Goal: Task Accomplishment & Management: Complete application form

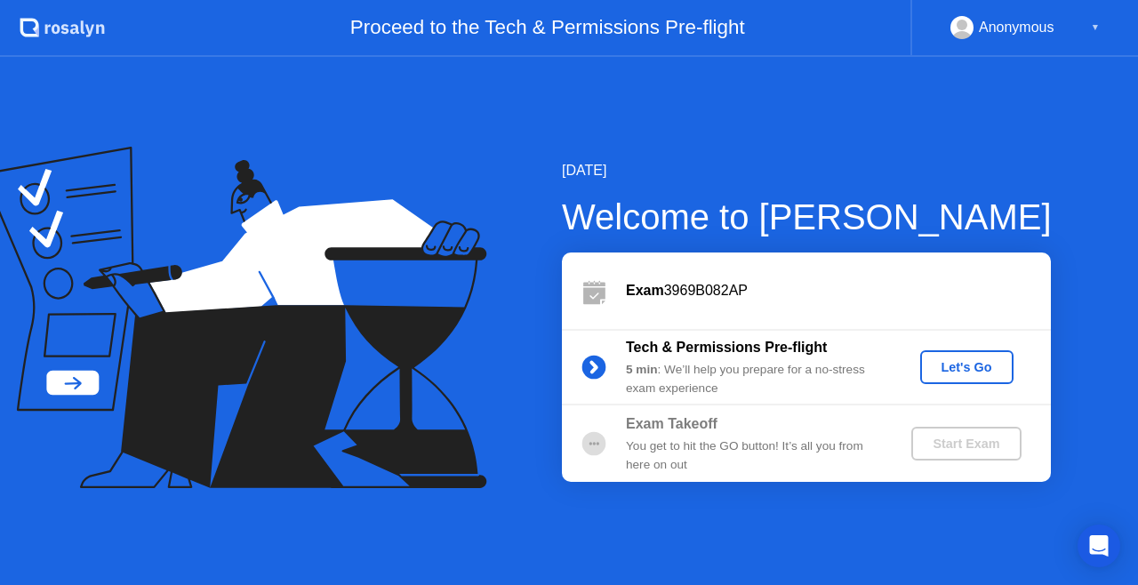
click at [971, 366] on div "Let's Go" at bounding box center [967, 367] width 79 height 14
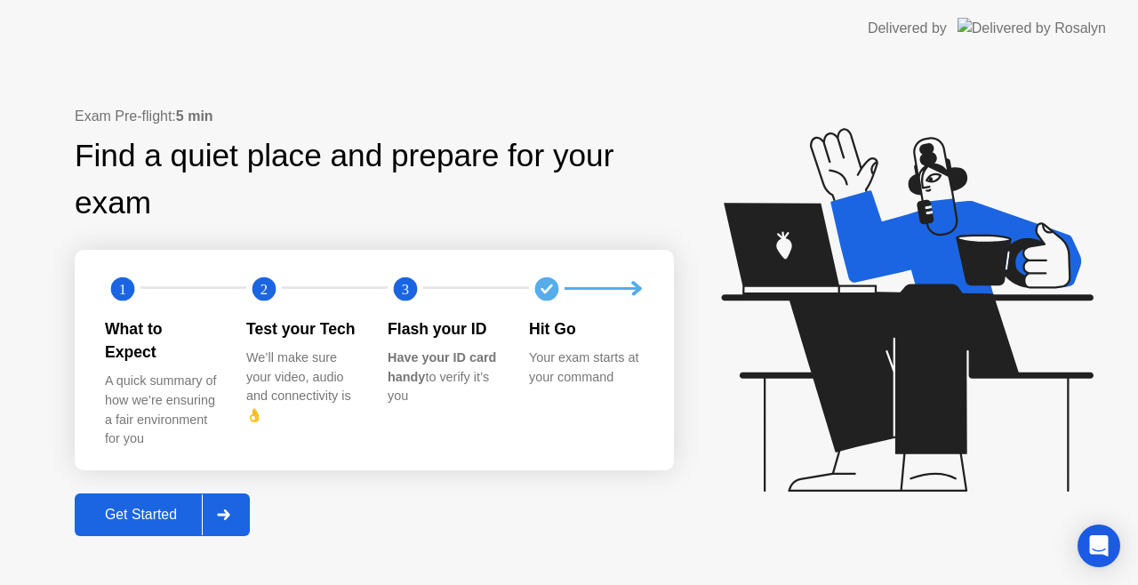
click at [244, 506] on div at bounding box center [223, 514] width 43 height 41
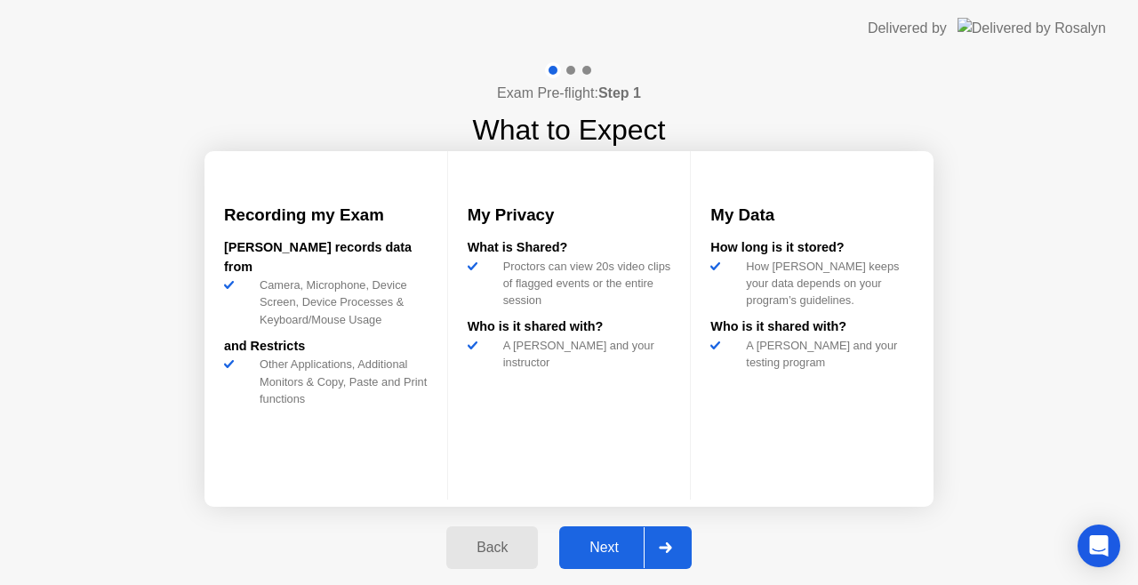
click at [594, 552] on div "Next" at bounding box center [604, 548] width 79 height 16
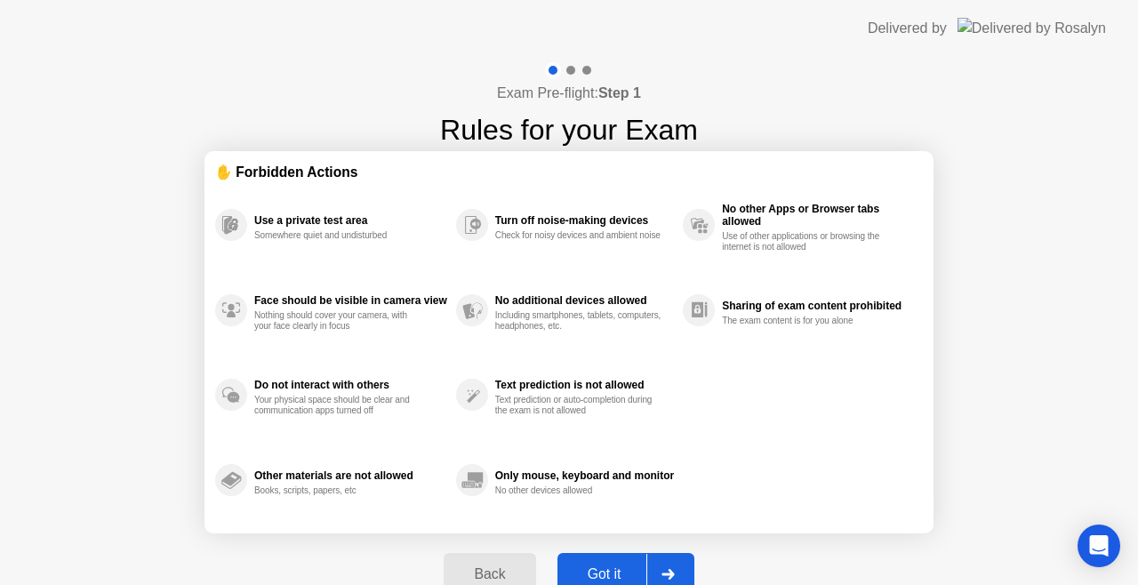
click at [671, 568] on div at bounding box center [668, 574] width 43 height 41
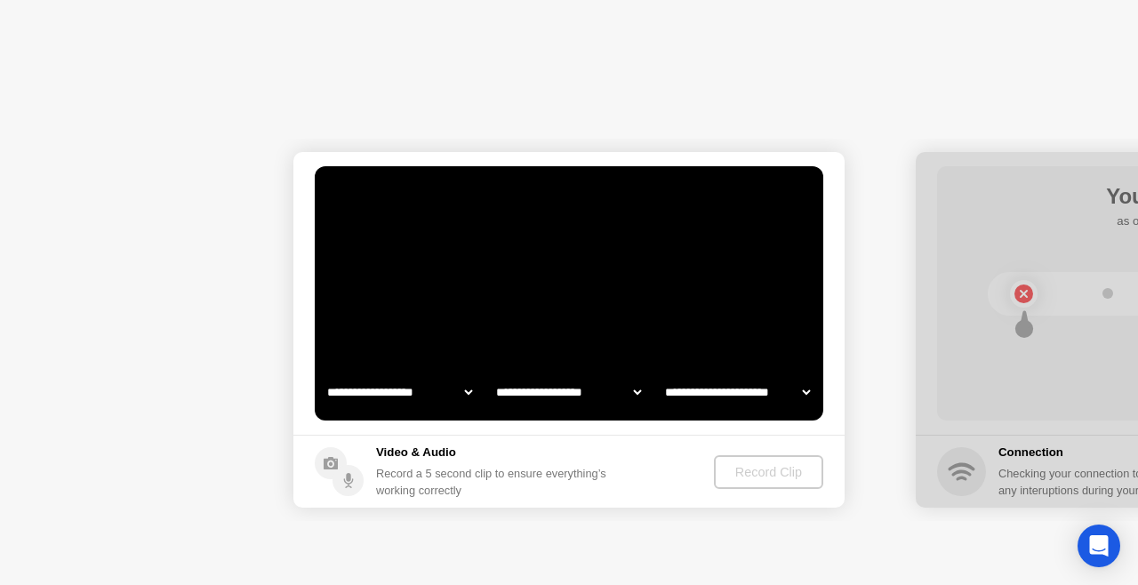
select select "**********"
select select "*******"
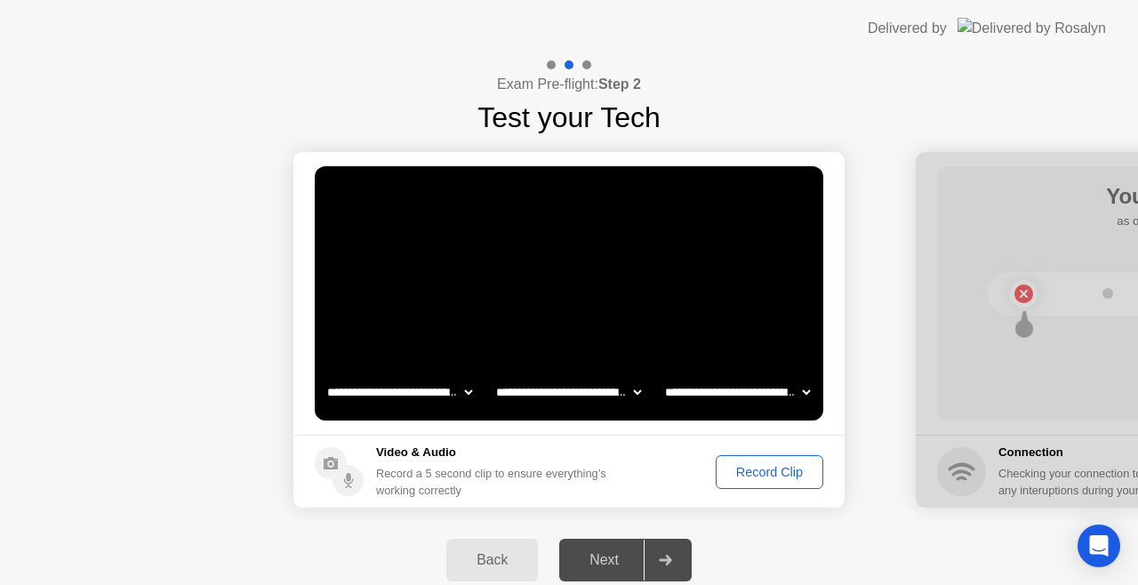
click at [757, 475] on div "Record Clip" at bounding box center [769, 472] width 95 height 14
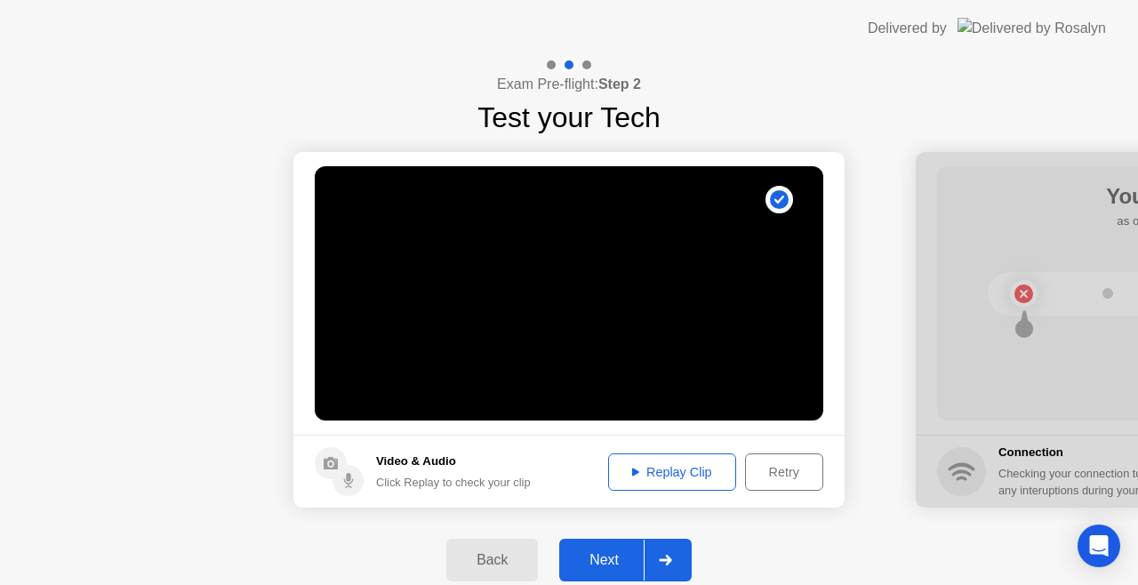
click at [691, 483] on button "Replay Clip" at bounding box center [672, 472] width 128 height 37
click at [778, 467] on div "Retry" at bounding box center [784, 472] width 66 height 14
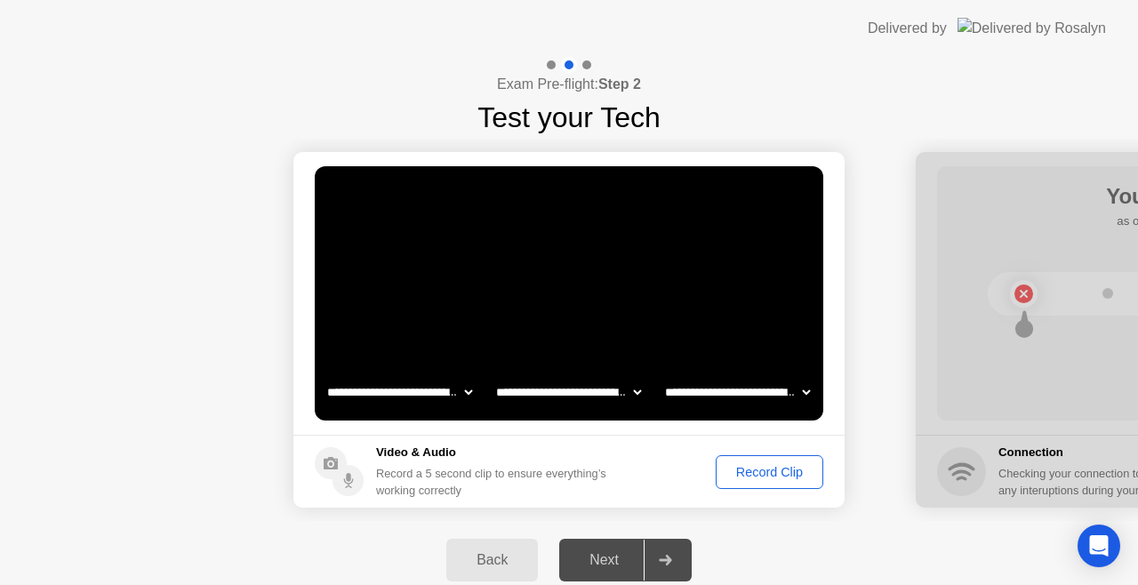
click at [759, 476] on div "Record Clip" at bounding box center [769, 472] width 95 height 14
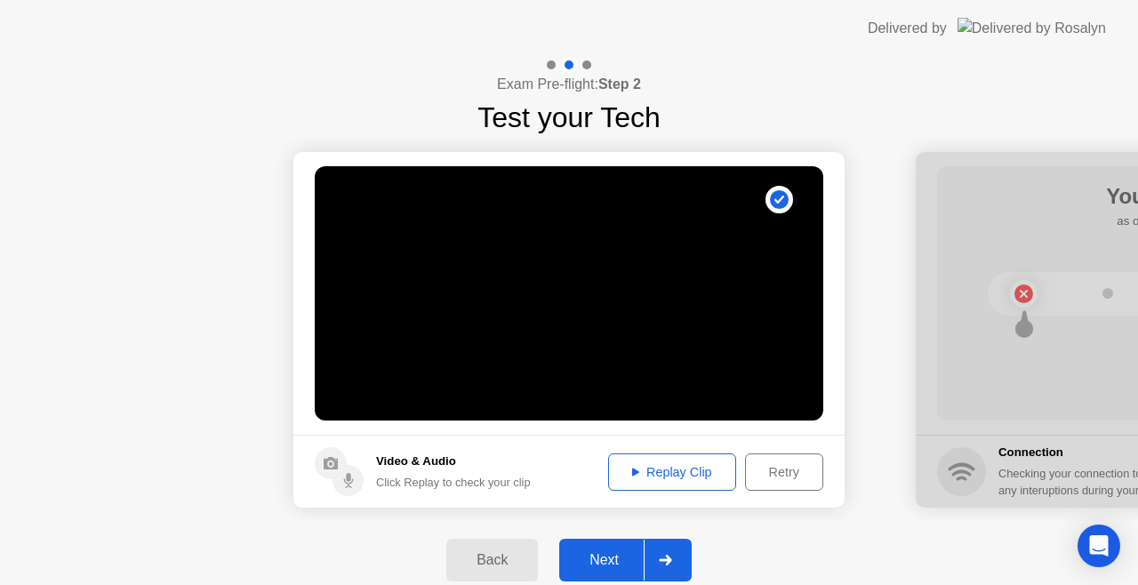
click at [675, 474] on div "Replay Clip" at bounding box center [673, 472] width 116 height 14
click at [606, 563] on div "Next" at bounding box center [604, 560] width 79 height 16
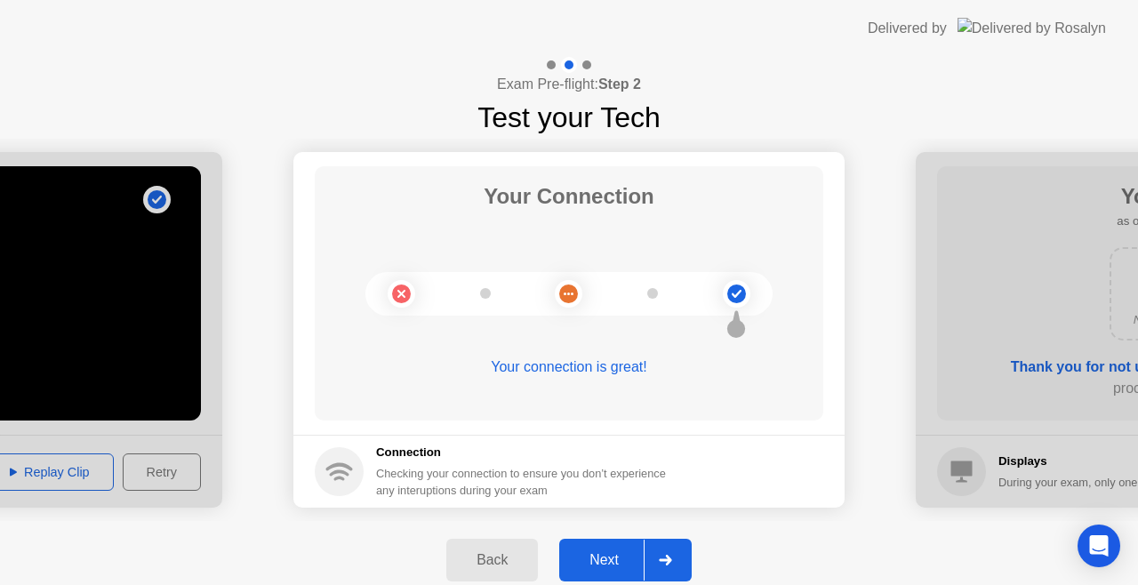
click at [621, 557] on div "Next" at bounding box center [604, 560] width 79 height 16
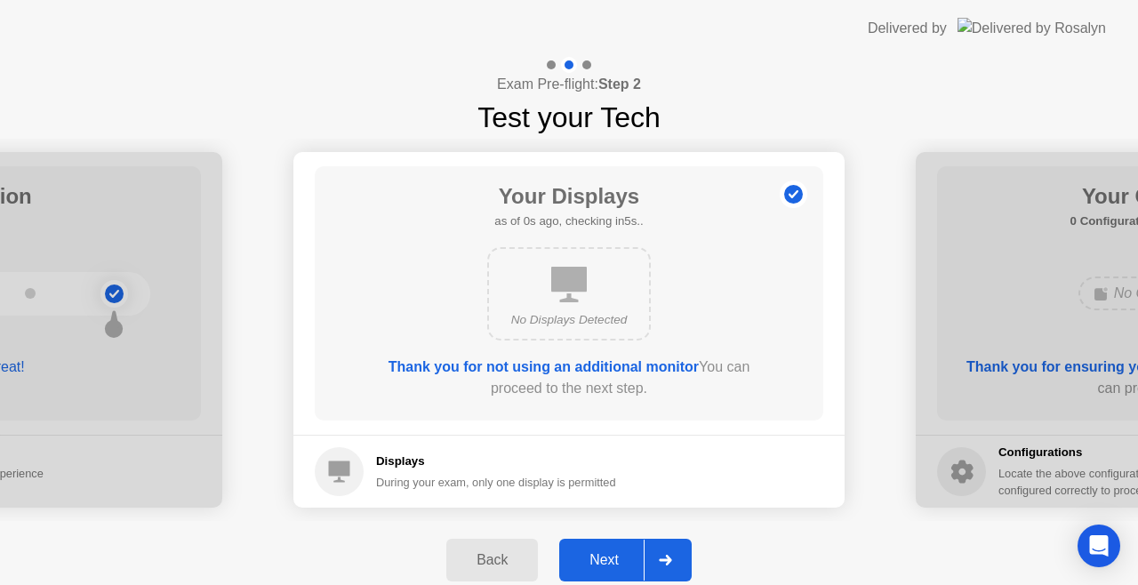
click at [623, 552] on div "Next" at bounding box center [604, 560] width 79 height 16
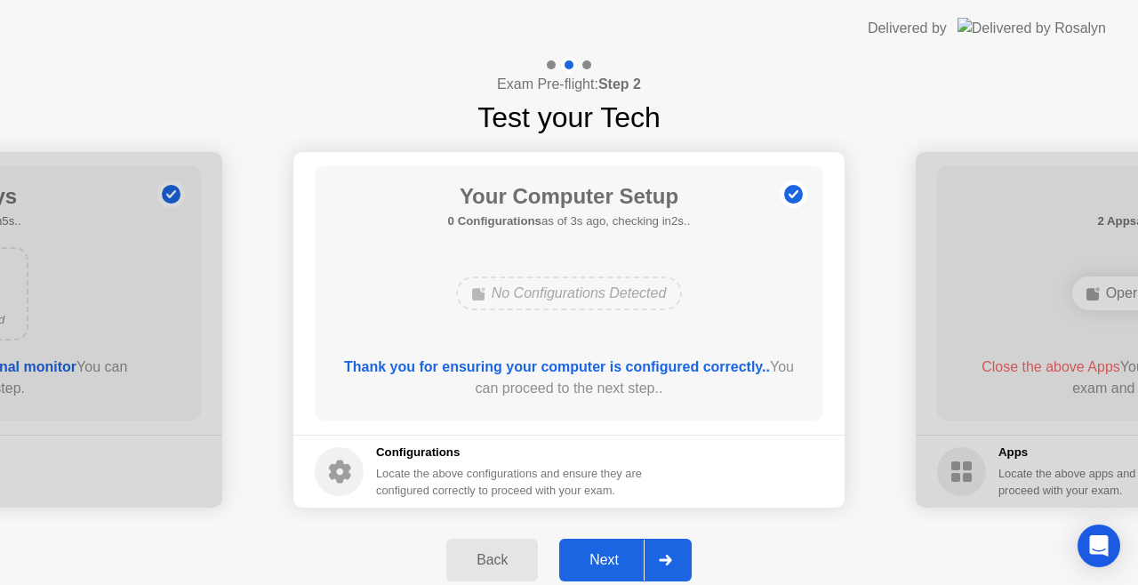
click at [624, 552] on div "Next" at bounding box center [604, 560] width 79 height 16
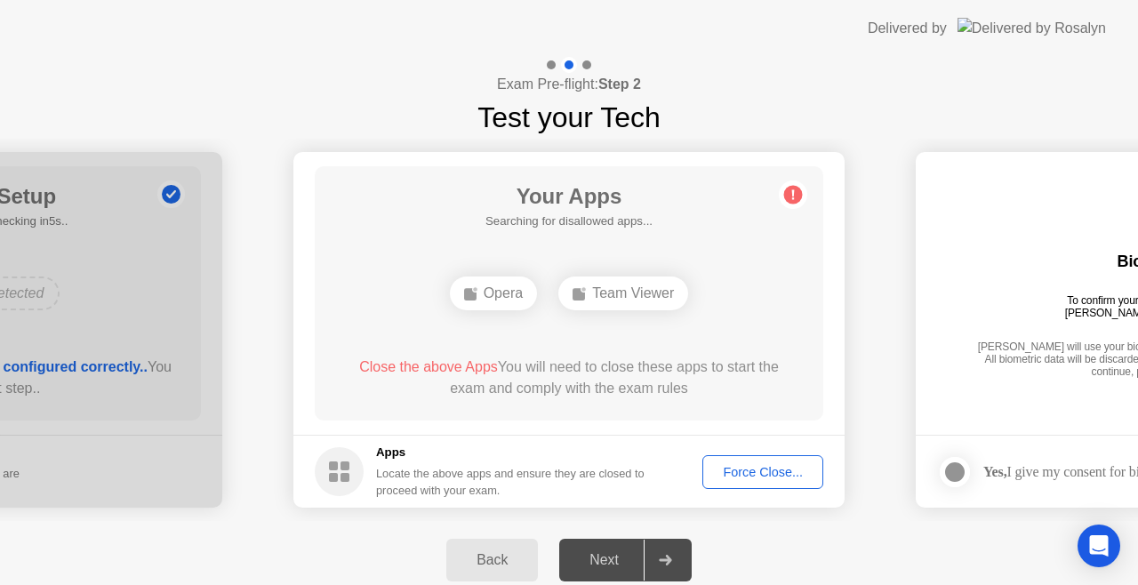
click at [729, 477] on div "Force Close..." at bounding box center [763, 472] width 108 height 14
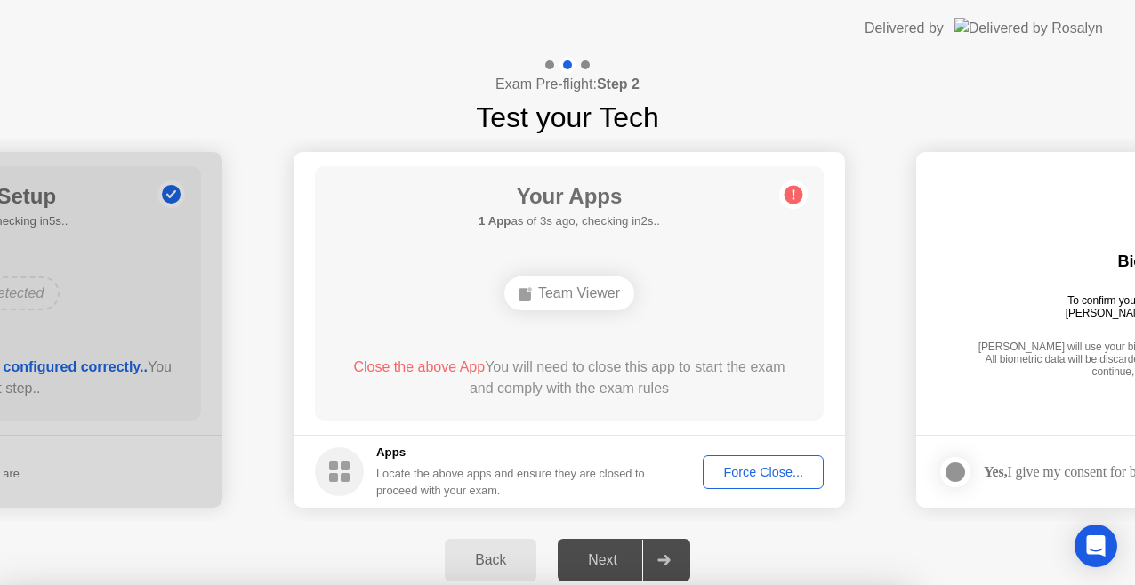
click at [936, 584] on div at bounding box center [567, 585] width 1135 height 0
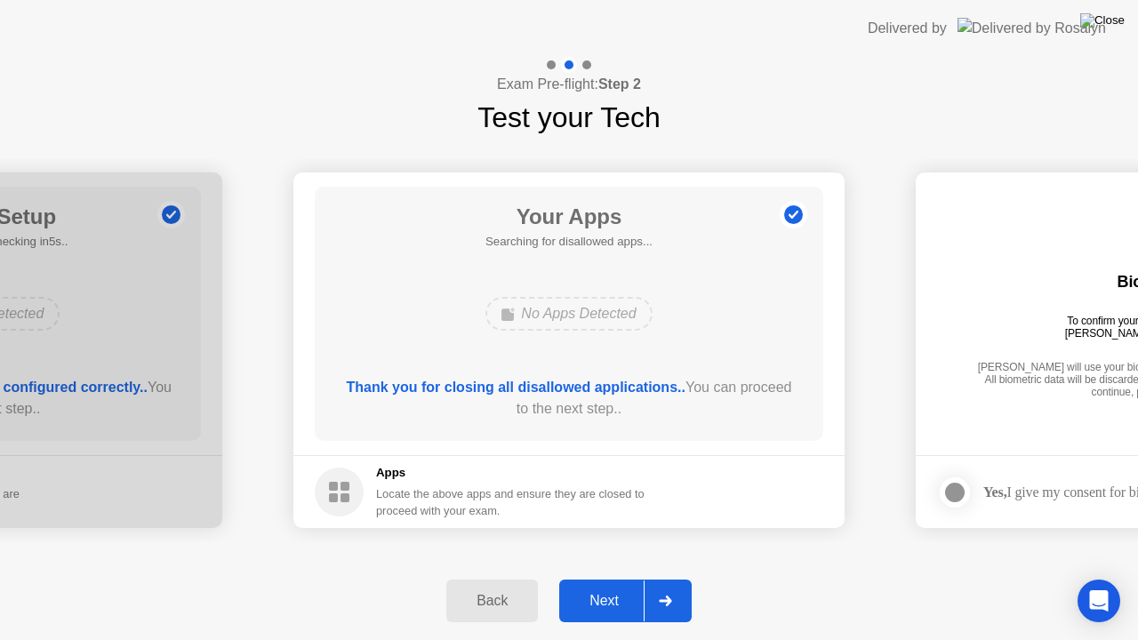
click at [1116, 18] on img at bounding box center [1103, 20] width 44 height 14
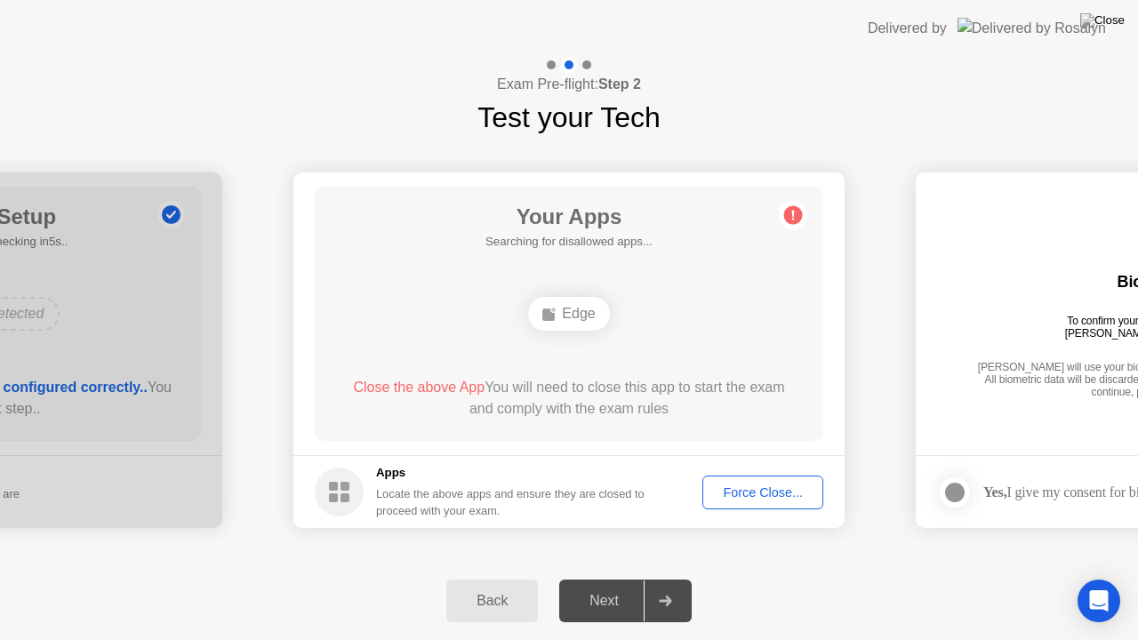
click at [422, 387] on span "Close the above App" at bounding box center [419, 387] width 132 height 15
click at [741, 487] on div "Force Close..." at bounding box center [763, 493] width 108 height 14
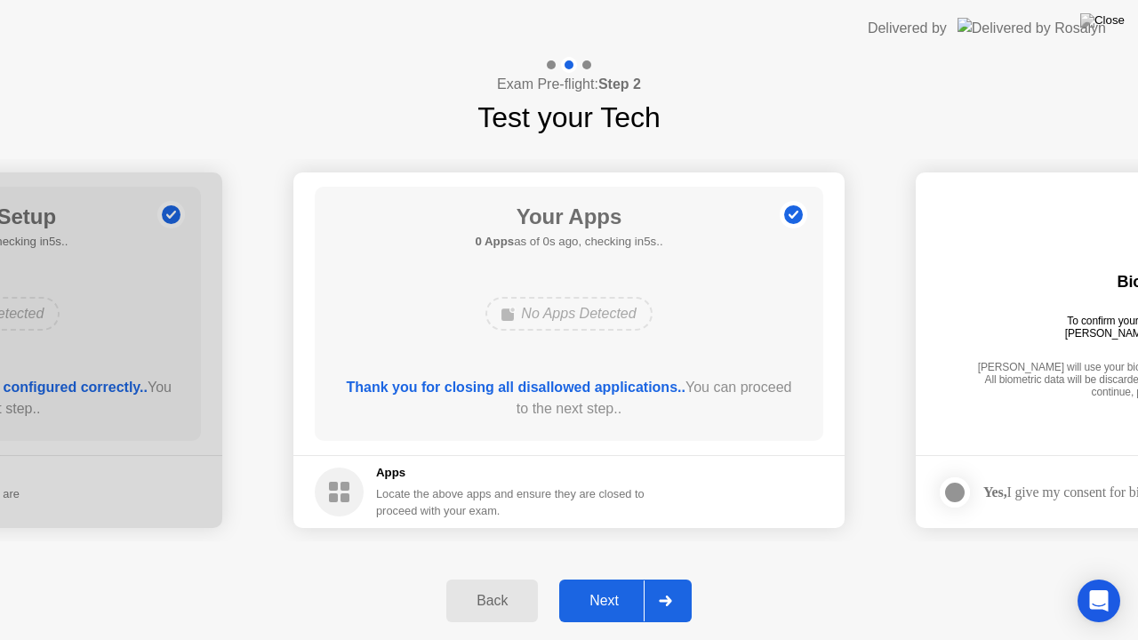
click at [1137, 584] on div "Back Next" at bounding box center [569, 601] width 1138 height 78
click at [615, 584] on div "Next" at bounding box center [604, 601] width 79 height 16
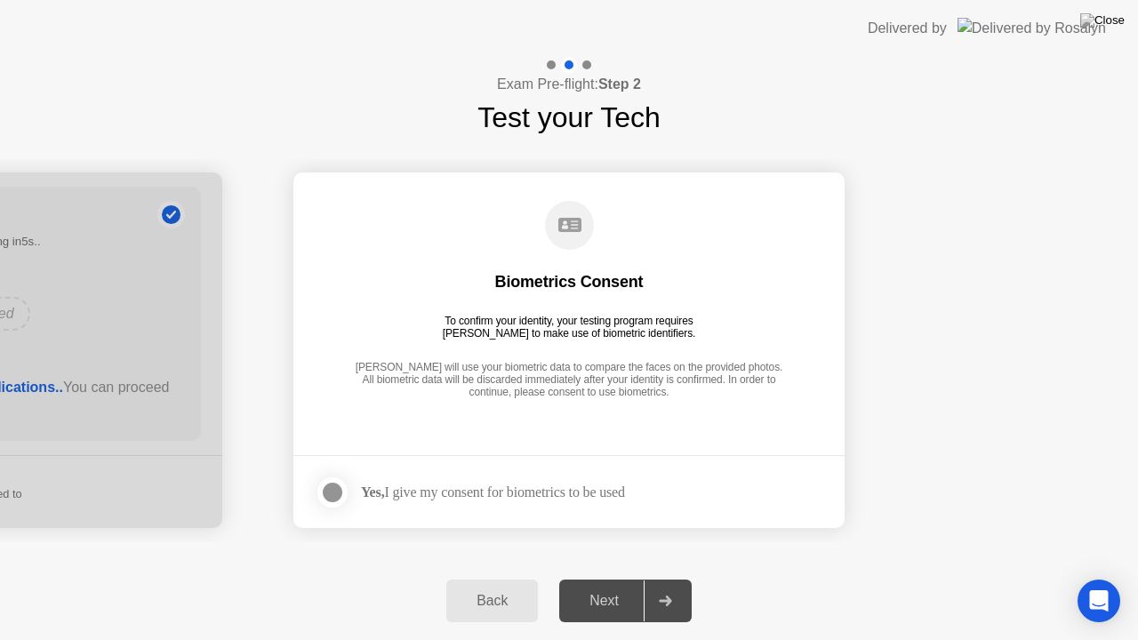
click at [332, 485] on div at bounding box center [332, 492] width 21 height 21
click at [624, 584] on button "Next" at bounding box center [625, 601] width 133 height 43
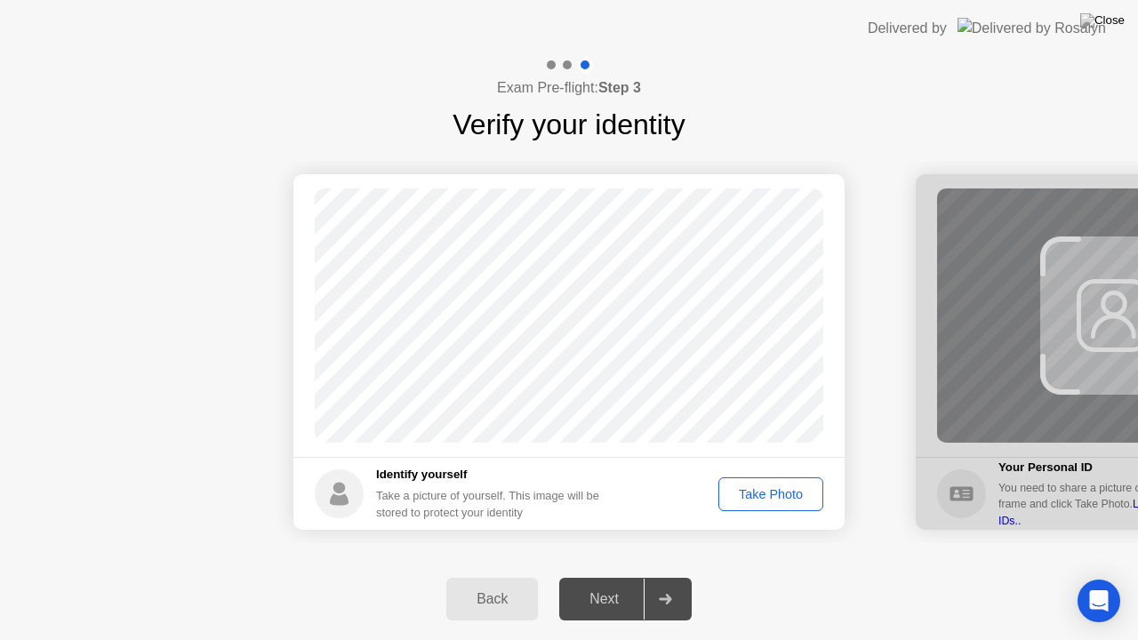
click at [747, 490] on div "Take Photo" at bounding box center [771, 494] width 92 height 14
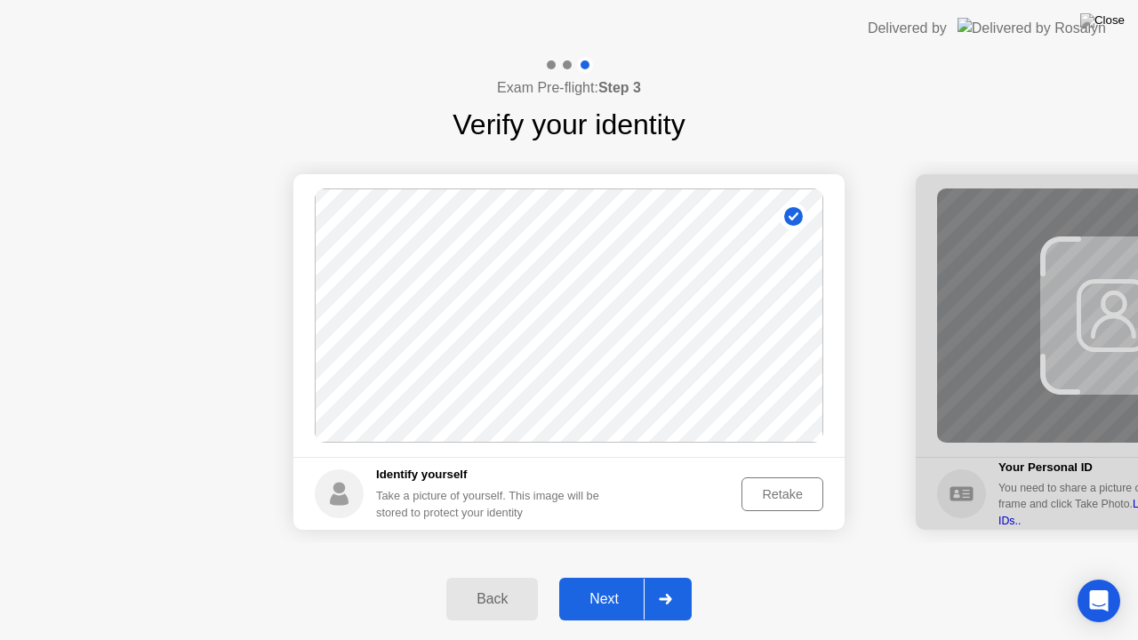
click at [774, 492] on div "Retake" at bounding box center [782, 494] width 69 height 14
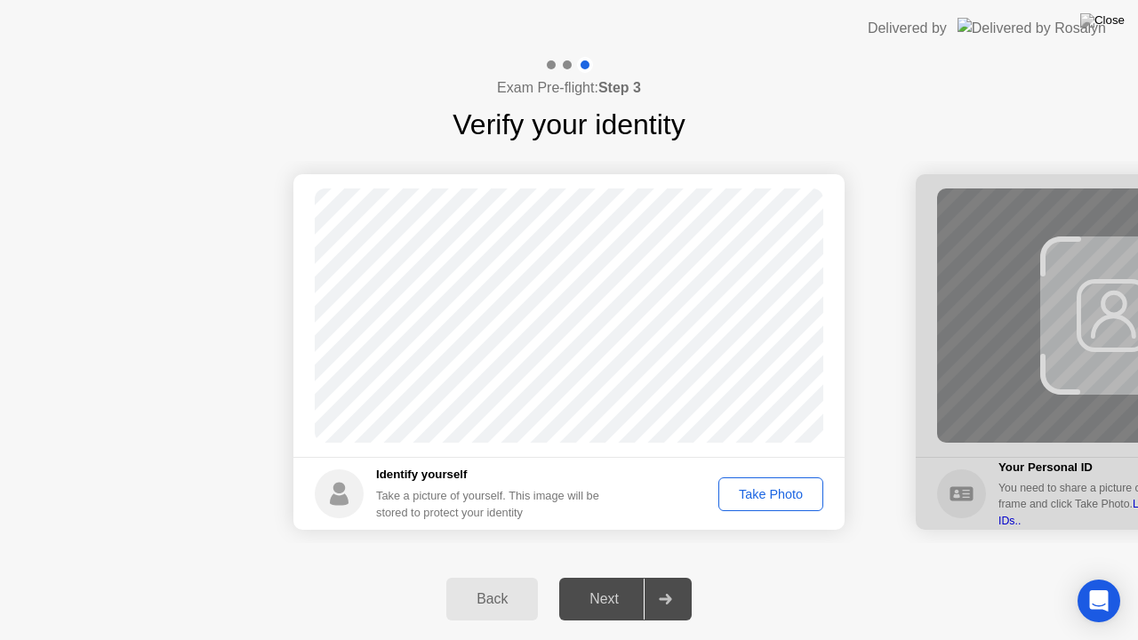
click at [774, 490] on div "Take Photo" at bounding box center [771, 494] width 92 height 14
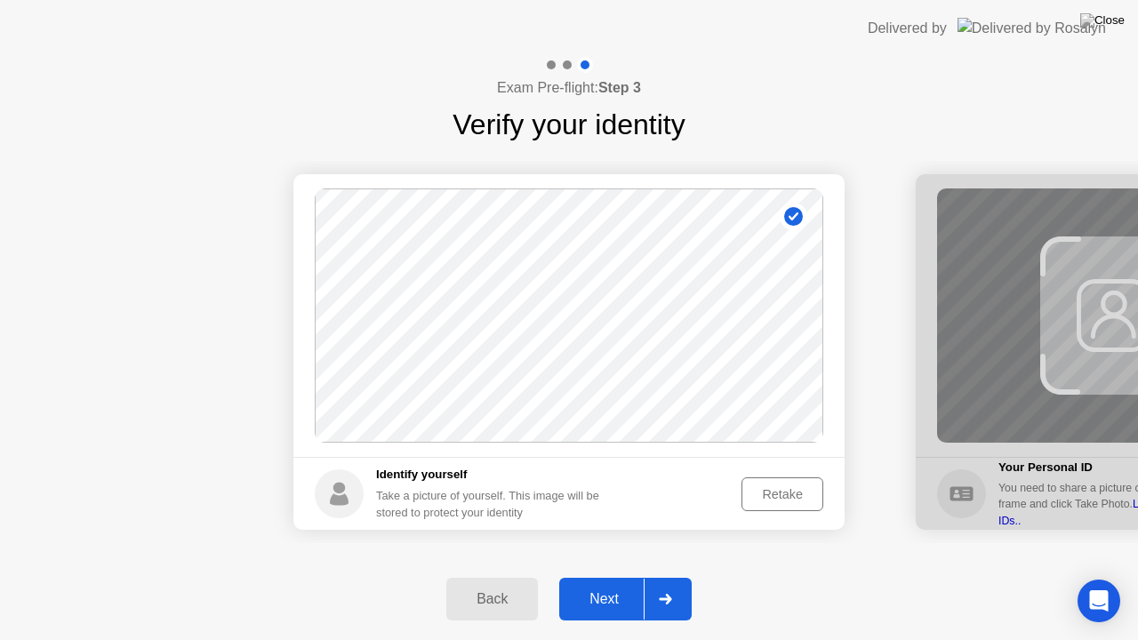
click at [616, 584] on div "Next" at bounding box center [604, 599] width 79 height 16
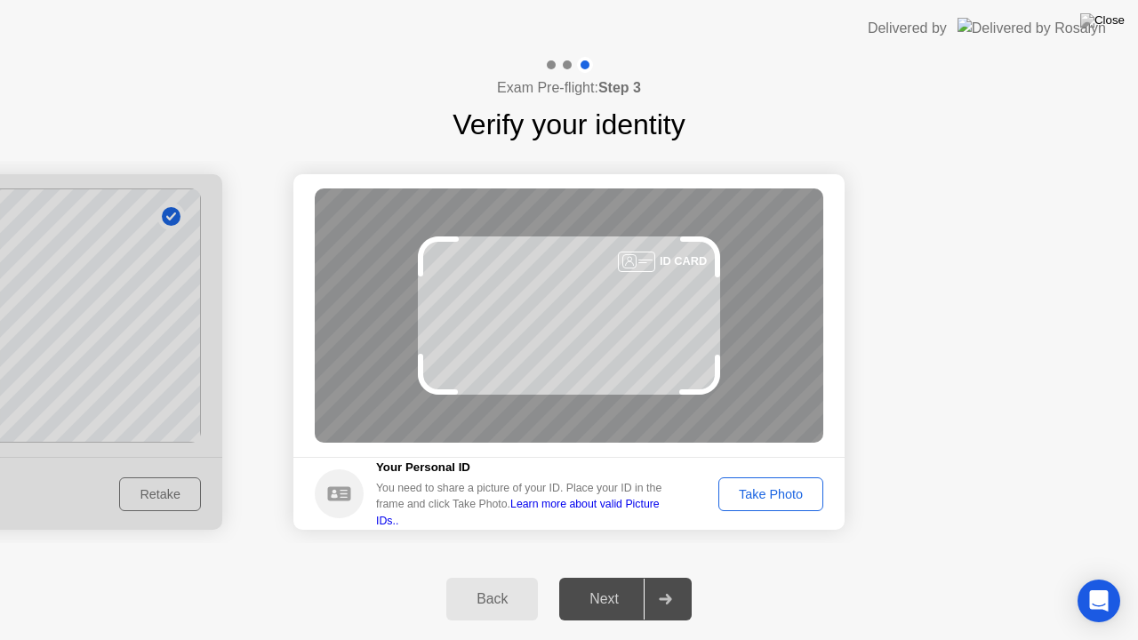
click at [780, 487] on div "Take Photo" at bounding box center [771, 494] width 92 height 14
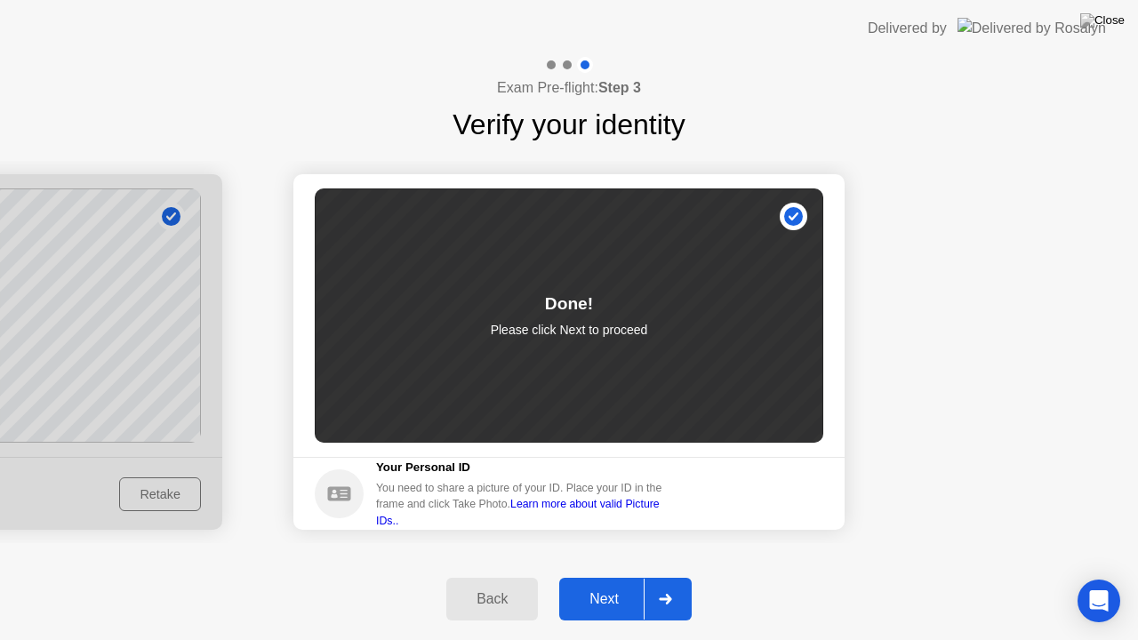
click at [666, 584] on div at bounding box center [665, 599] width 43 height 41
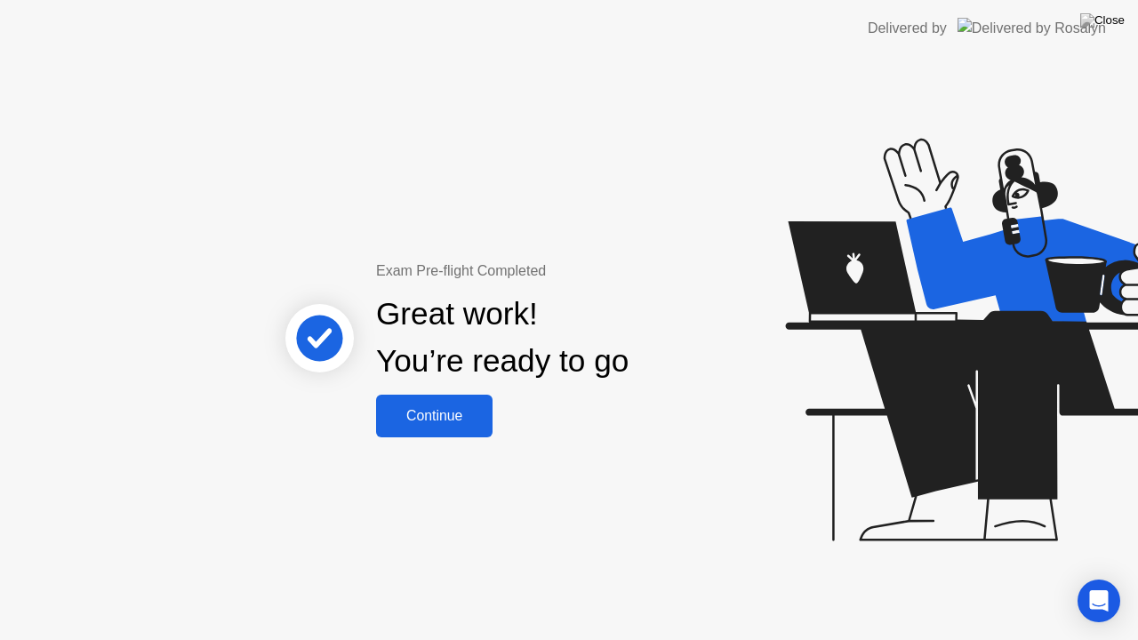
click at [470, 411] on div "Continue" at bounding box center [435, 416] width 106 height 16
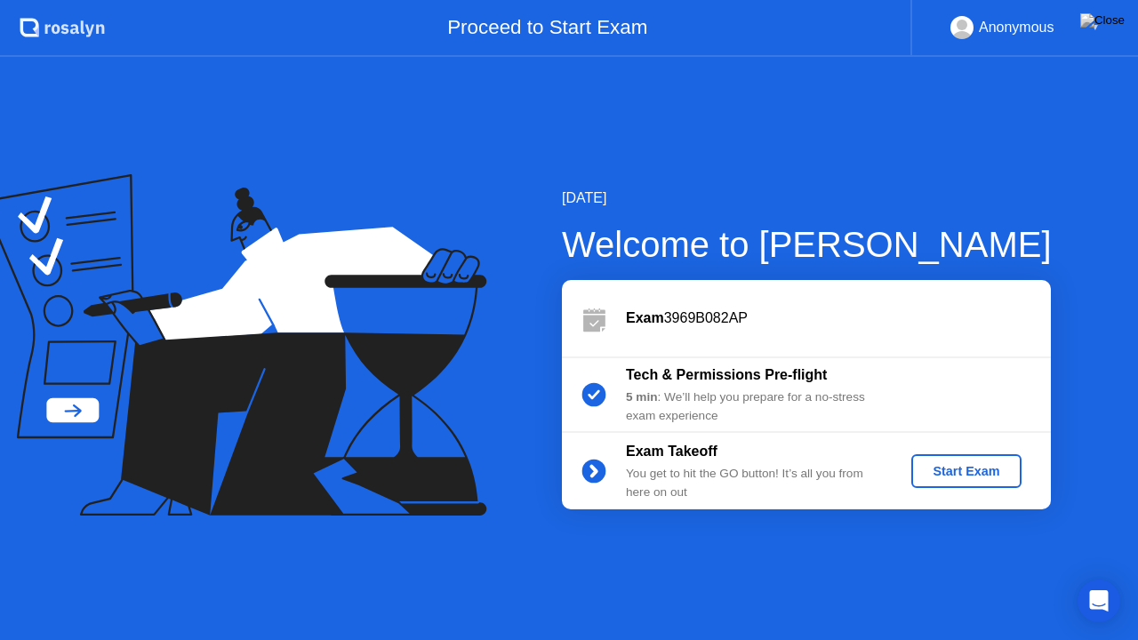
click at [994, 478] on div "Start Exam" at bounding box center [966, 471] width 95 height 14
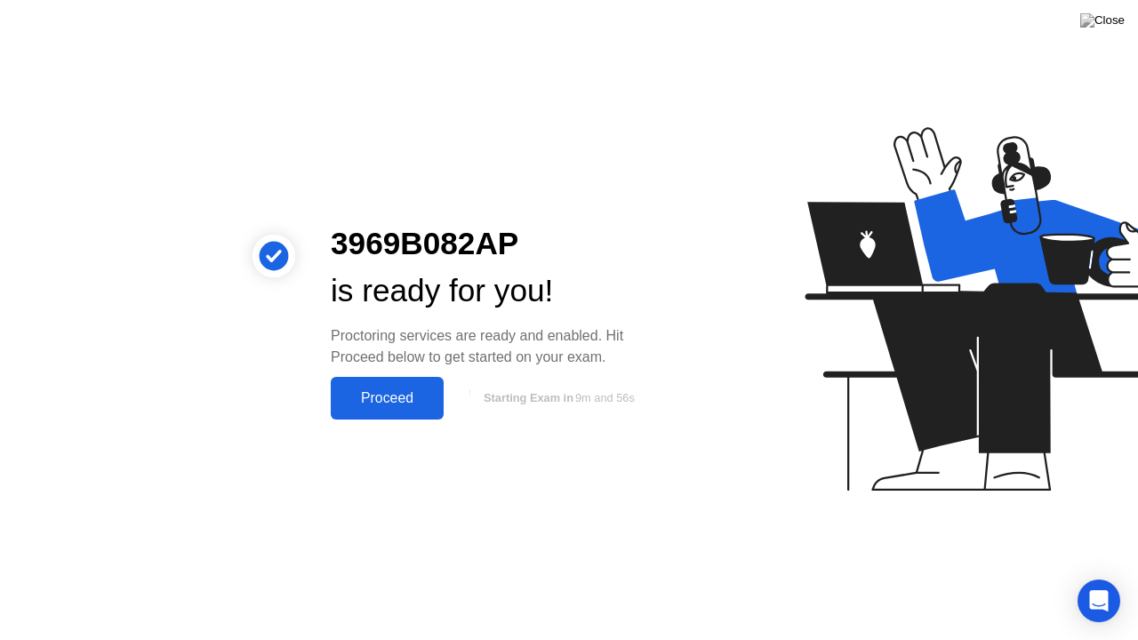
click at [402, 400] on div "Proceed" at bounding box center [387, 398] width 102 height 16
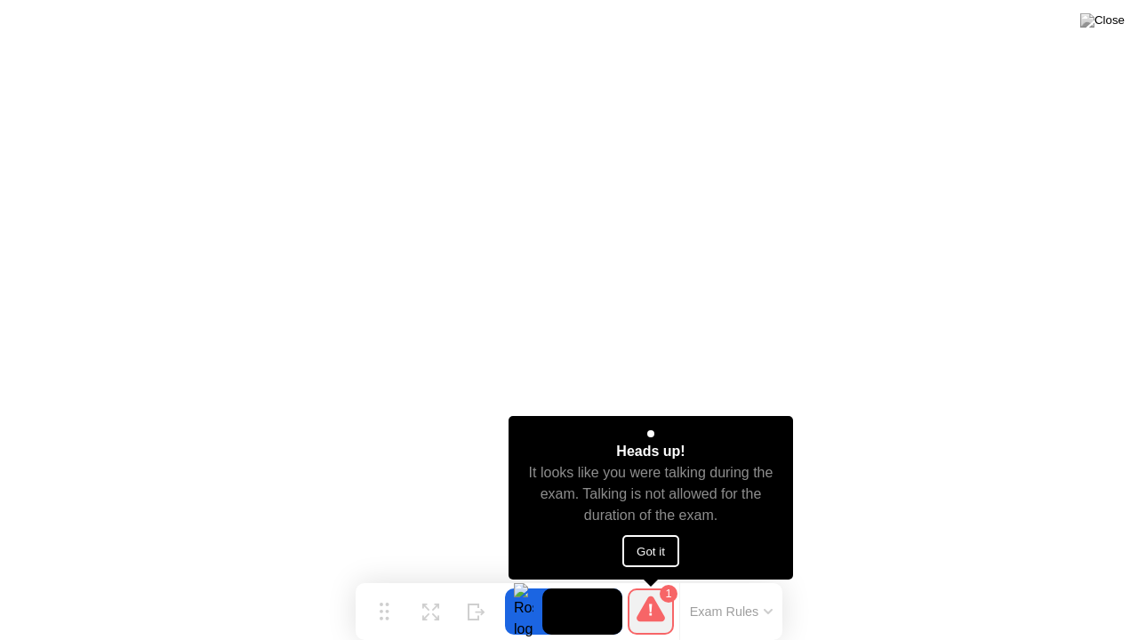
click at [659, 547] on button "Got it" at bounding box center [651, 551] width 57 height 32
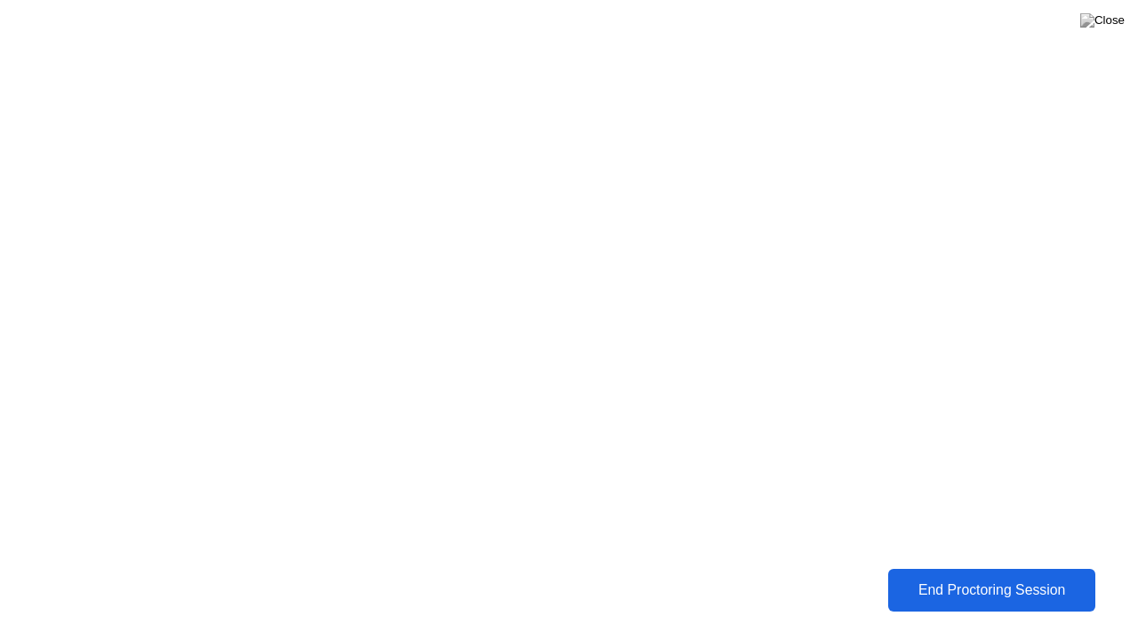
click at [1032, 584] on div "End Proctoring Session" at bounding box center [991, 590] width 197 height 16
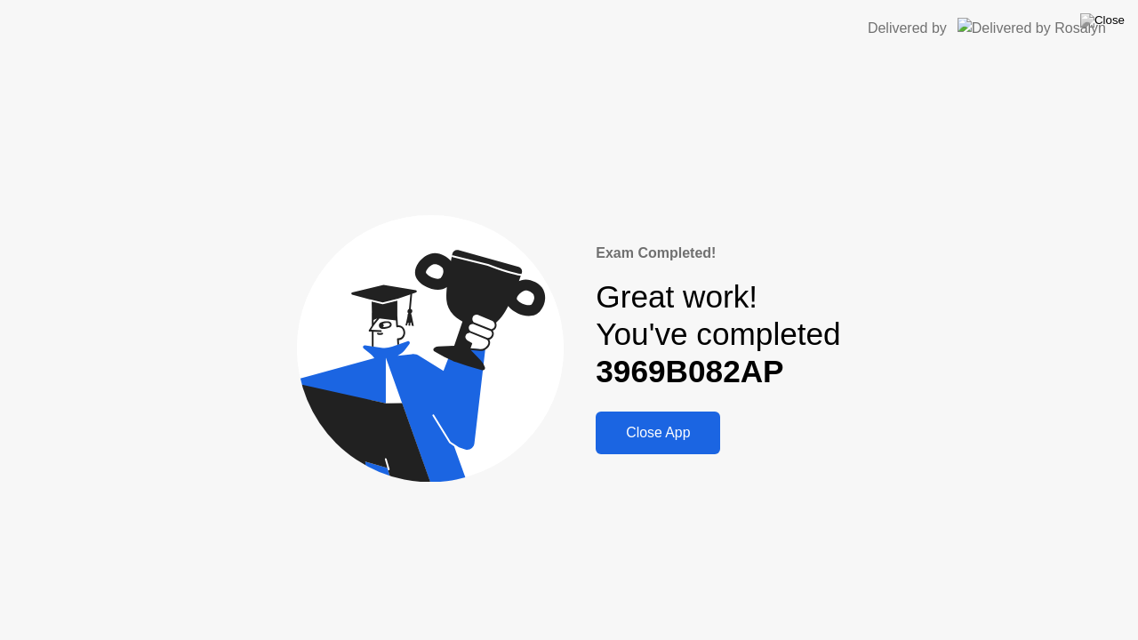
click at [632, 437] on div "Close App" at bounding box center [658, 433] width 114 height 16
